Goal: Transaction & Acquisition: Purchase product/service

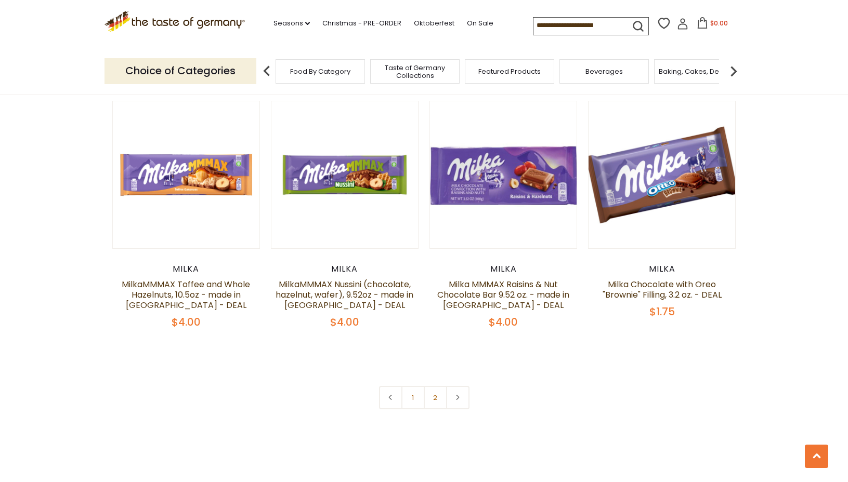
scroll to position [2152, 0]
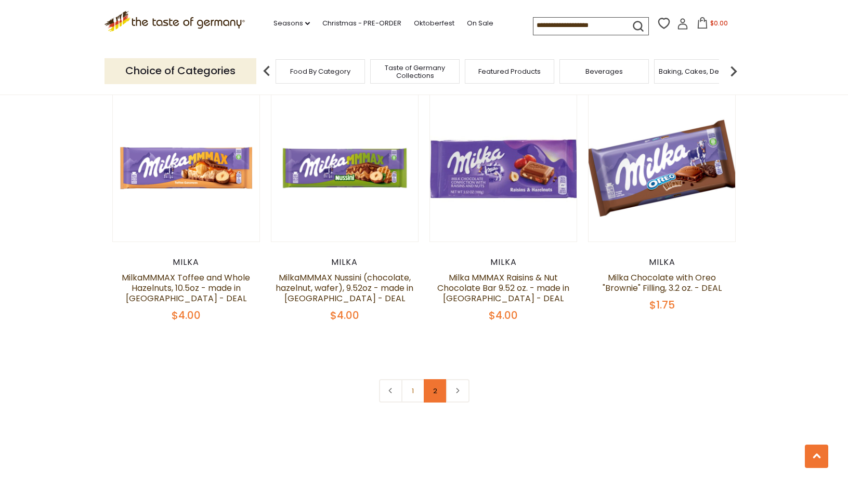
click at [435, 390] on link "2" at bounding box center [435, 391] width 23 height 23
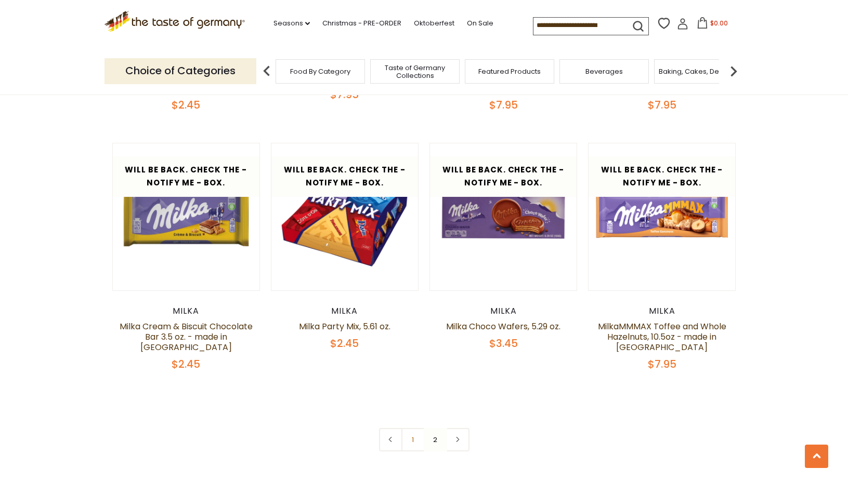
scroll to position [2092, 0]
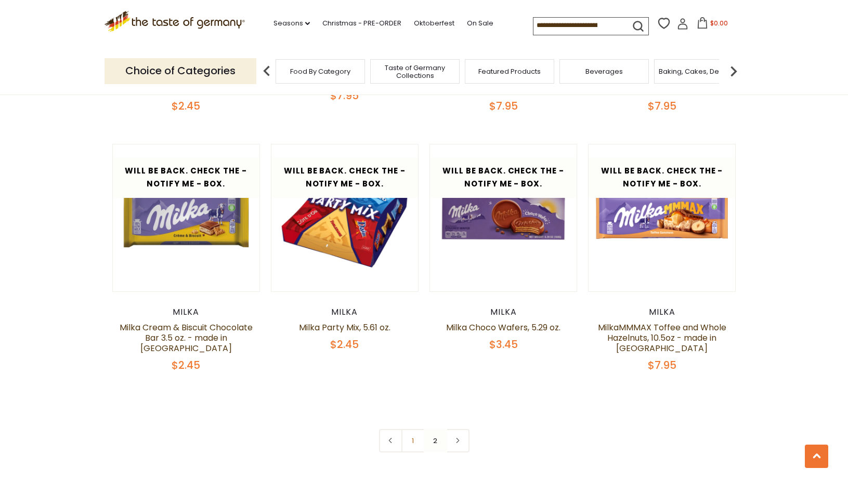
click at [437, 429] on nav "1 2" at bounding box center [424, 440] width 90 height 23
click at [432, 429] on nav "1 2" at bounding box center [424, 440] width 90 height 23
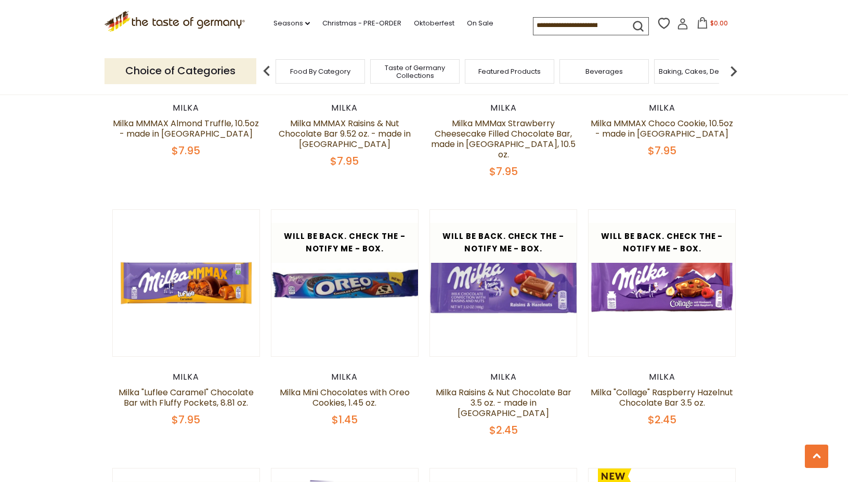
scroll to position [500, 0]
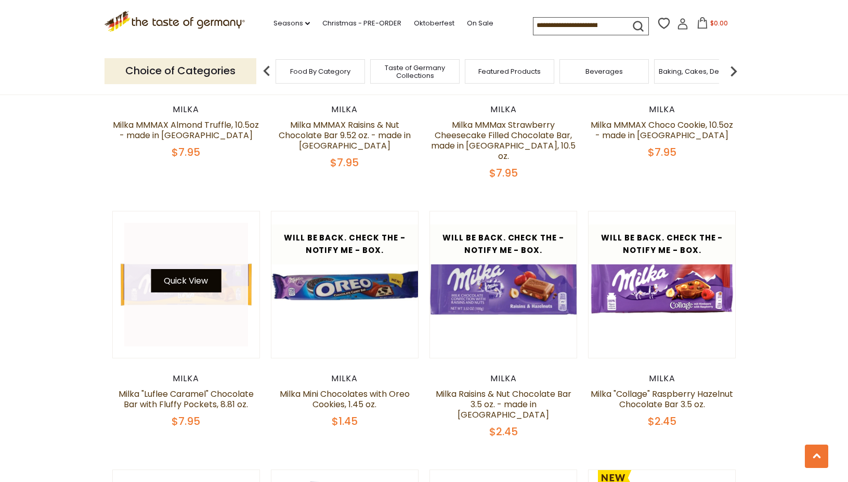
click at [204, 271] on button "Quick View" at bounding box center [186, 280] width 70 height 23
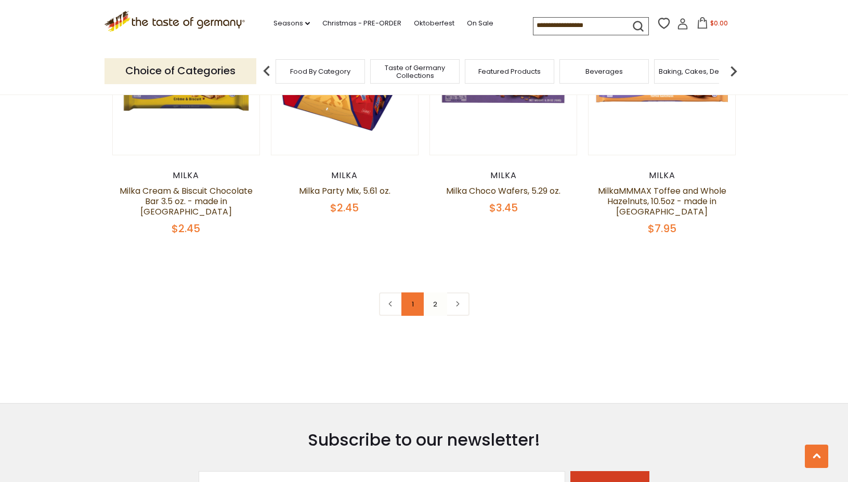
scroll to position [2234, 0]
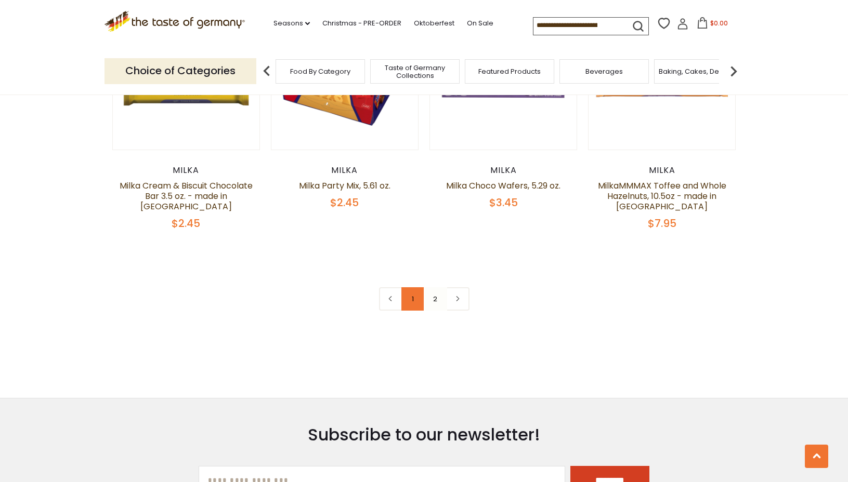
click at [413, 288] on link "1" at bounding box center [412, 299] width 23 height 23
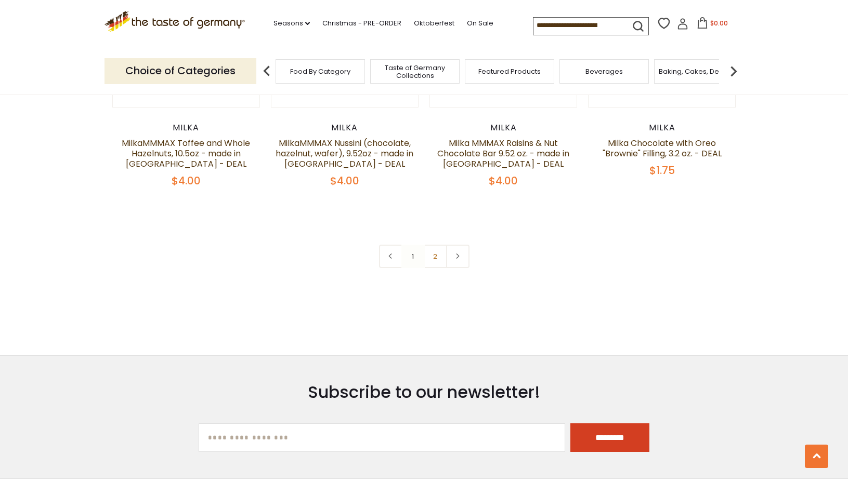
scroll to position [2304, 0]
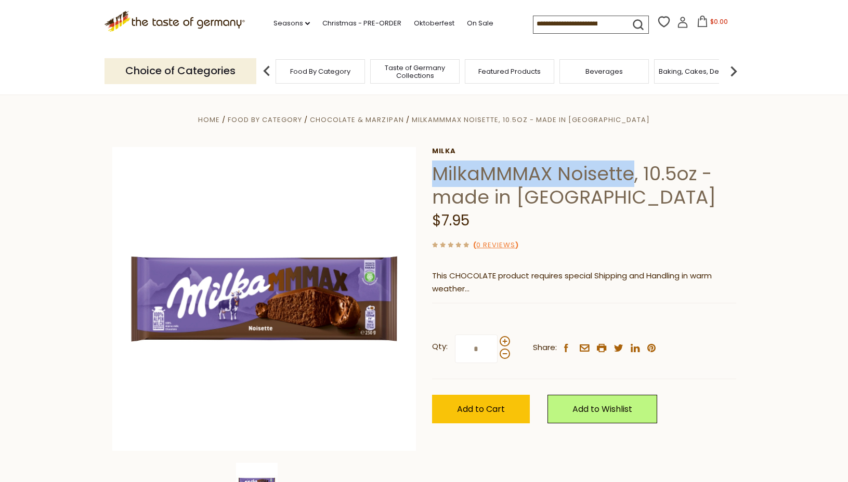
drag, startPoint x: 435, startPoint y: 176, endPoint x: 632, endPoint y: 176, distance: 197.1
click at [632, 176] on h1 "MilkaMMMAX Noisette, 10.5oz - made in [GEOGRAPHIC_DATA]" at bounding box center [584, 185] width 304 height 47
copy h1 "MilkaMMMAX Noisette"
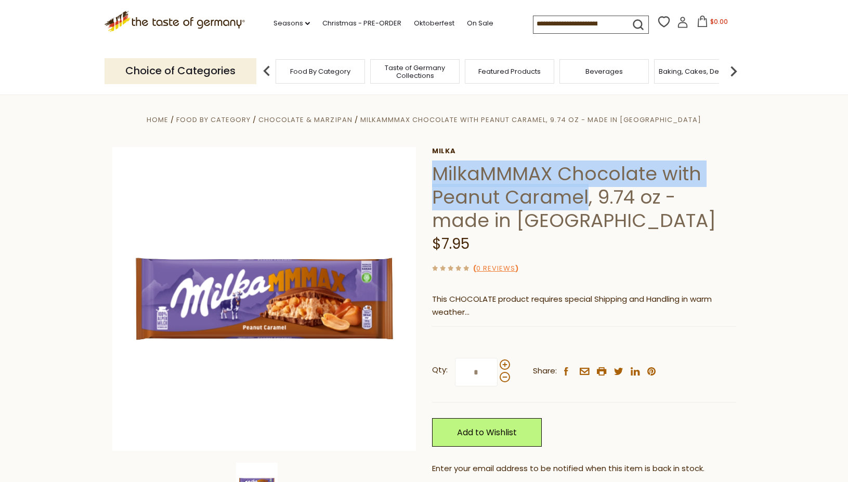
drag, startPoint x: 585, startPoint y: 197, endPoint x: 426, endPoint y: 173, distance: 161.3
click at [426, 173] on div "Home Food By Category Chocolate & Marzipan MilkaMMMAX Chocolate with Peanut Car…" at bounding box center [425, 335] width 640 height 444
copy h1 "MilkaMMMAX Chocolate with Peanut Caramel"
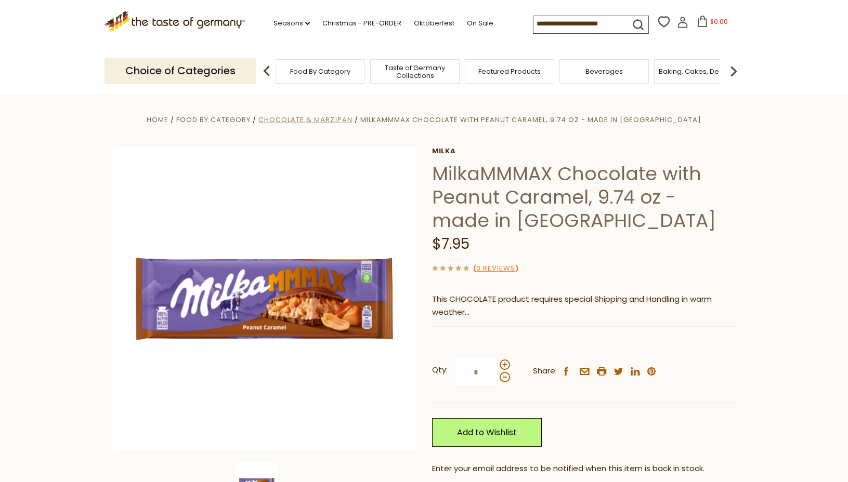
click at [335, 120] on span "Chocolate & Marzipan" at bounding box center [305, 120] width 94 height 10
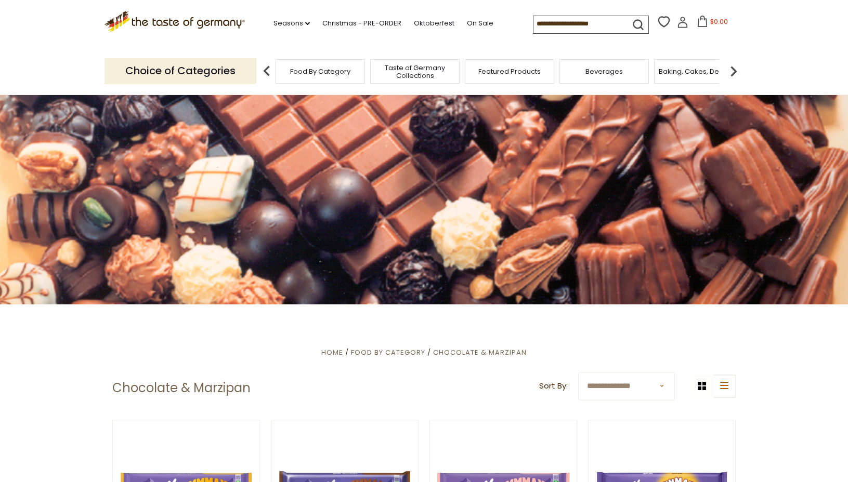
click at [538, 24] on input at bounding box center [577, 23] width 88 height 15
type input "*****"
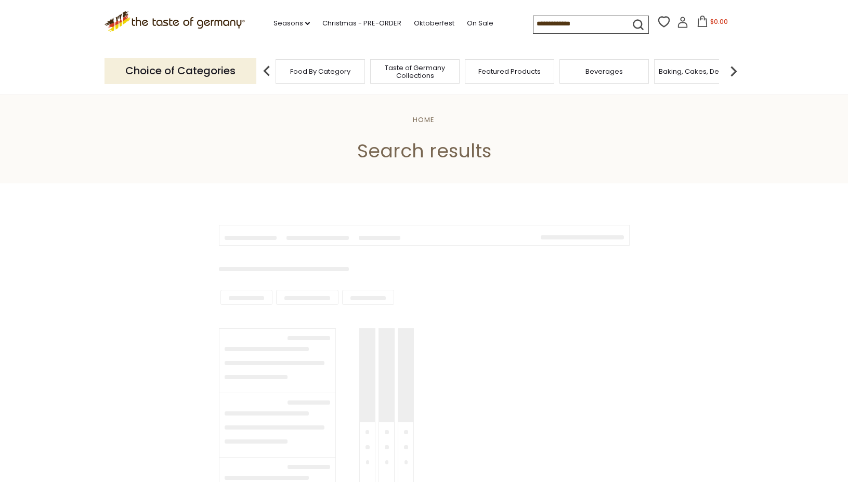
type input "*****"
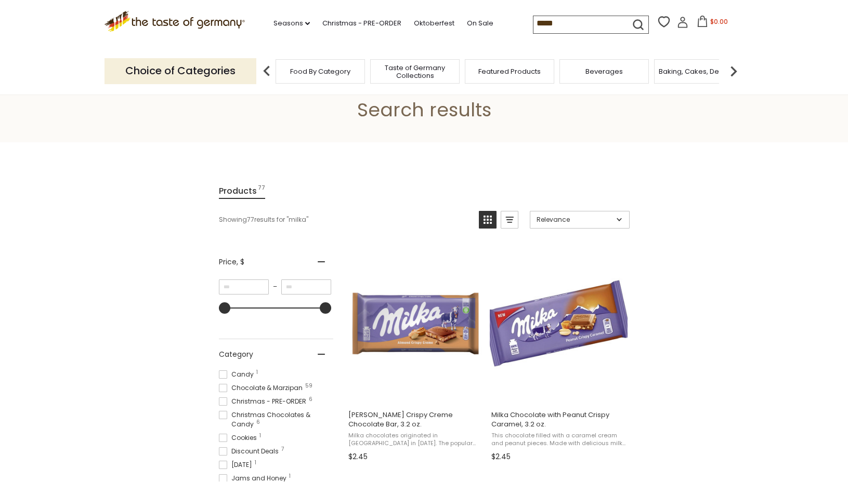
scroll to position [104, 0]
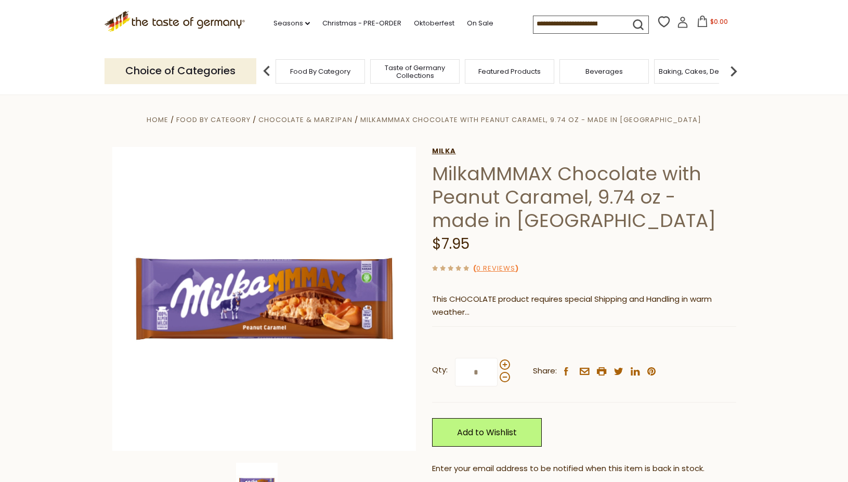
click at [446, 150] on link "Milka" at bounding box center [584, 151] width 304 height 8
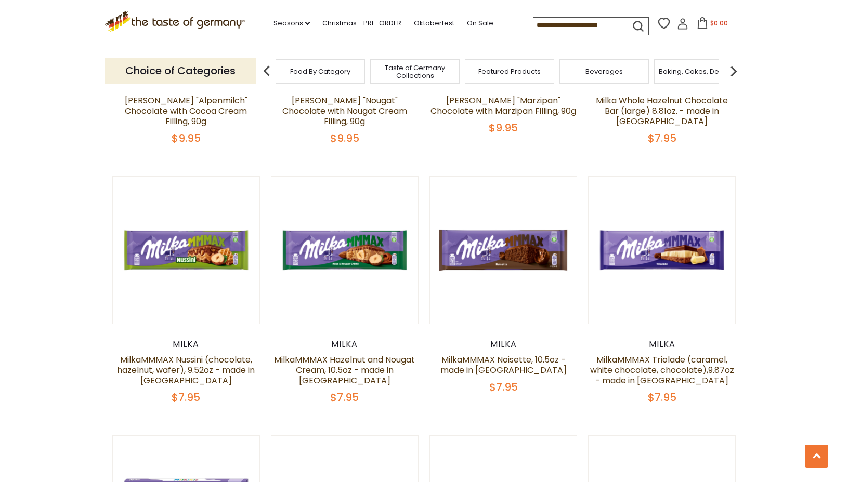
scroll to position [1587, 0]
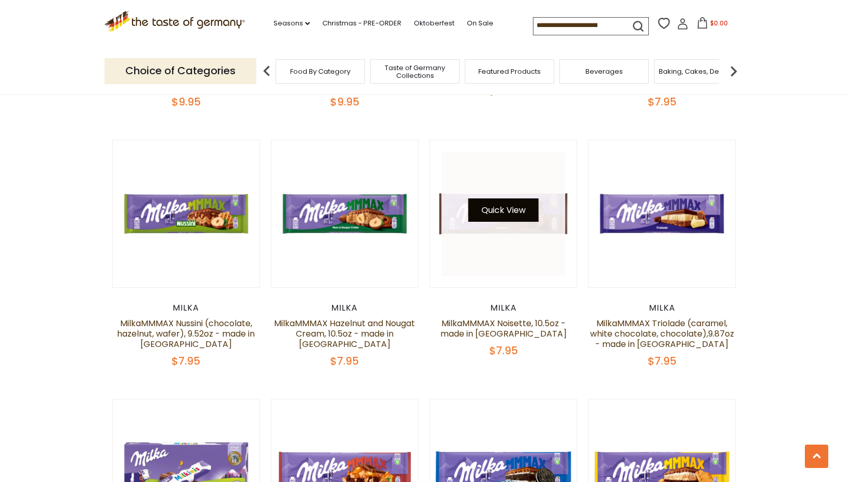
click at [510, 204] on button "Quick View" at bounding box center [503, 210] width 70 height 23
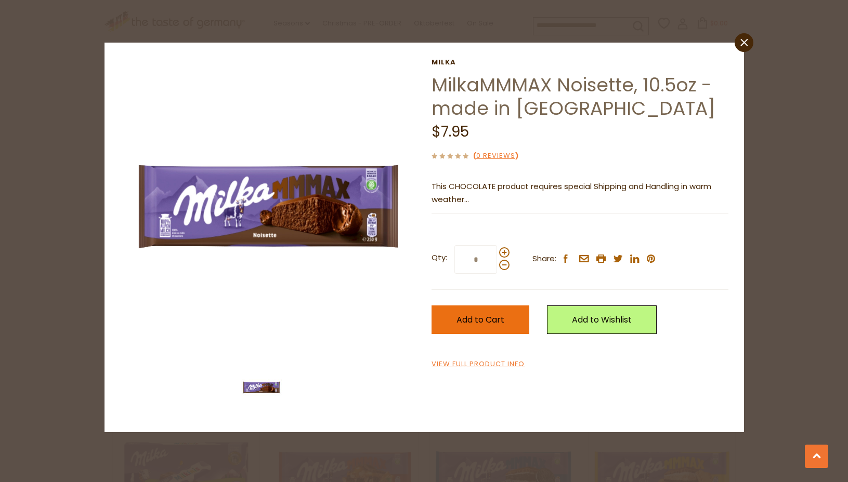
click at [473, 321] on span "Add to Cart" at bounding box center [481, 320] width 48 height 12
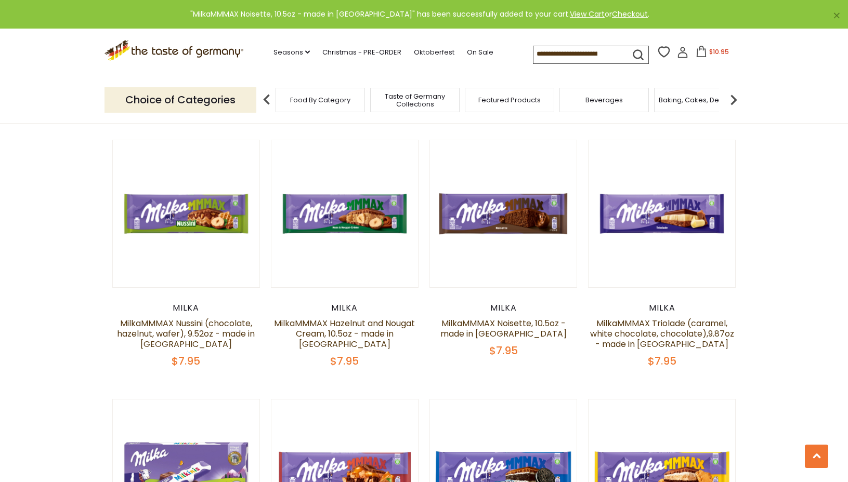
click at [709, 53] on span "$10.95" at bounding box center [719, 51] width 20 height 9
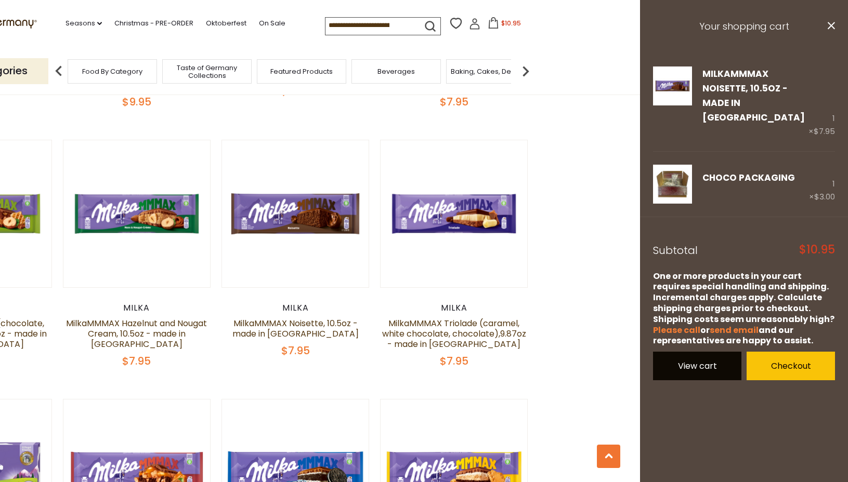
click at [711, 352] on link "View cart" at bounding box center [697, 366] width 88 height 29
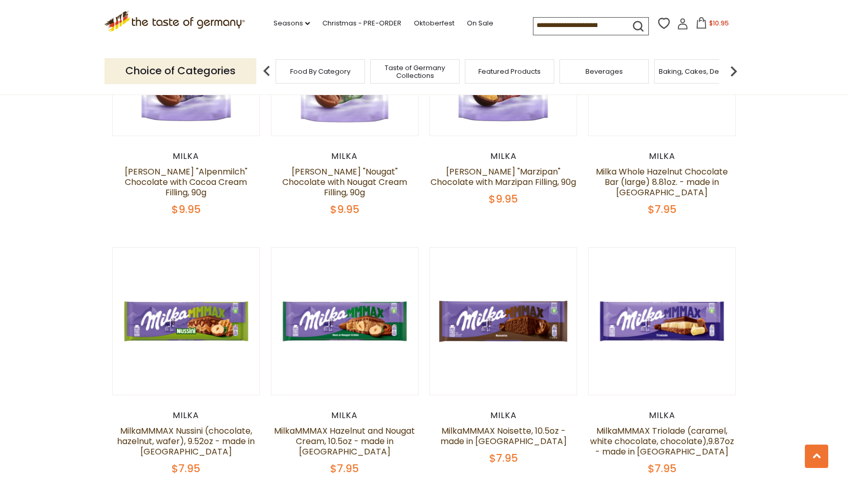
scroll to position [1690, 0]
